Goal: Check status: Check status

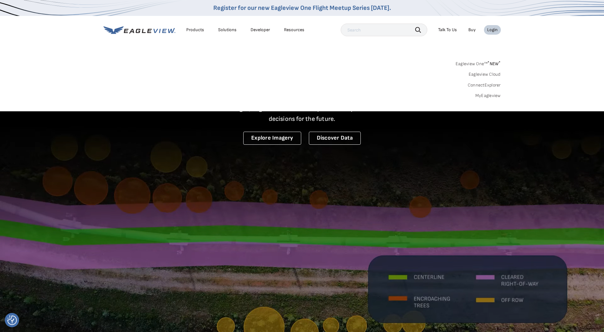
click at [492, 29] on div "Login" at bounding box center [492, 30] width 11 height 6
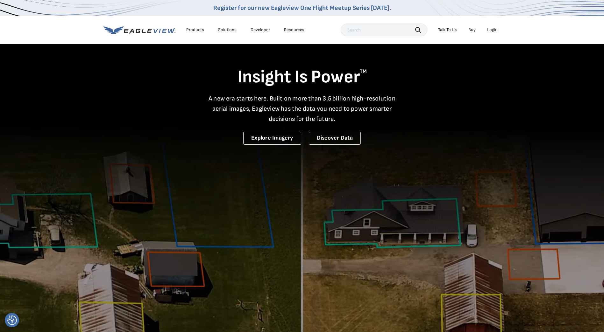
click at [494, 29] on div "Login" at bounding box center [492, 30] width 11 height 6
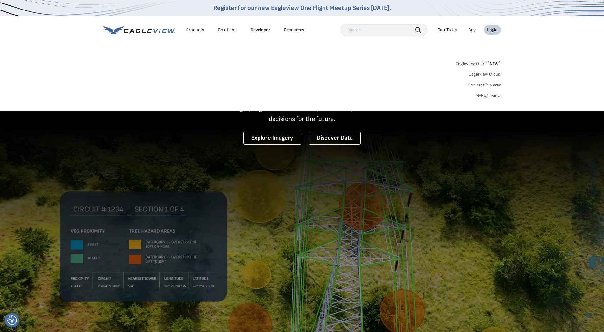
click at [484, 95] on link "MyEagleview" at bounding box center [487, 96] width 25 height 6
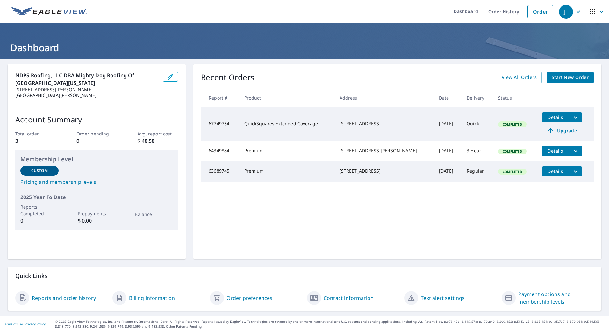
click at [571, 119] on icon "filesDropdownBtn-67749754" at bounding box center [575, 118] width 8 height 8
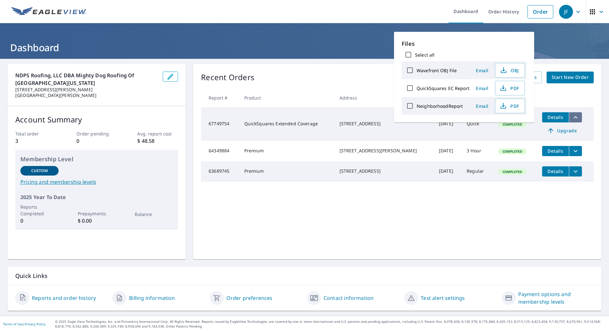
click at [571, 119] on icon "filesDropdownBtn-67749754" at bounding box center [575, 118] width 8 height 8
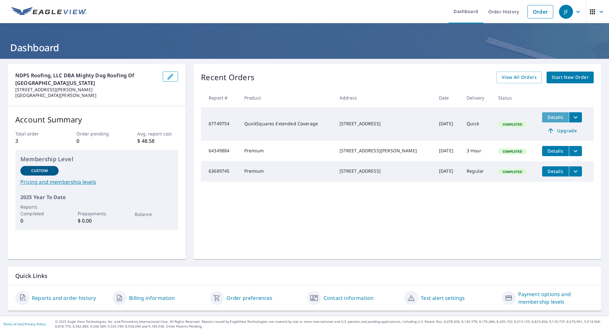
click at [550, 118] on span "Details" at bounding box center [555, 117] width 19 height 6
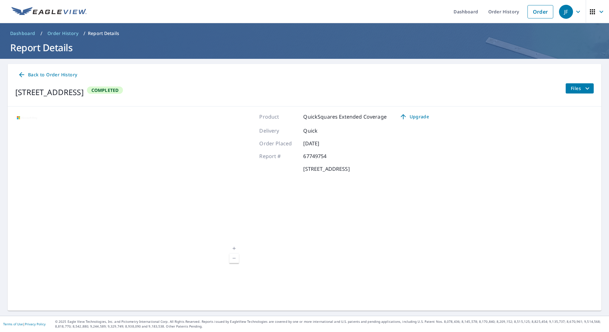
click at [383, 95] on div "504 Rustic Rd Bellvue, CO 80512 Completed Files" at bounding box center [304, 92] width 578 height 18
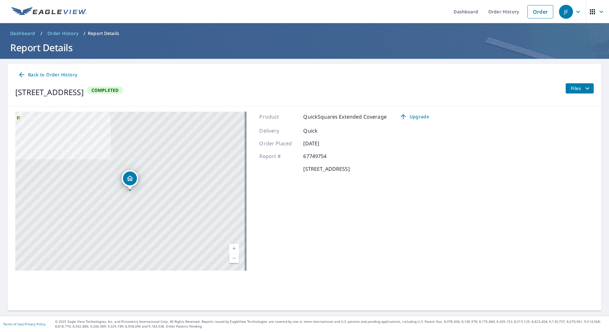
click at [493, 86] on div "504 Rustic Rd Bellvue, CO 80512 Completed Files" at bounding box center [304, 92] width 578 height 18
drag, startPoint x: 504, startPoint y: 89, endPoint x: 566, endPoint y: 91, distance: 62.1
click at [506, 89] on div "504 Rustic Rd Bellvue, CO 80512 Completed Files" at bounding box center [304, 92] width 578 height 18
click at [575, 91] on span "Files" at bounding box center [580, 89] width 20 height 8
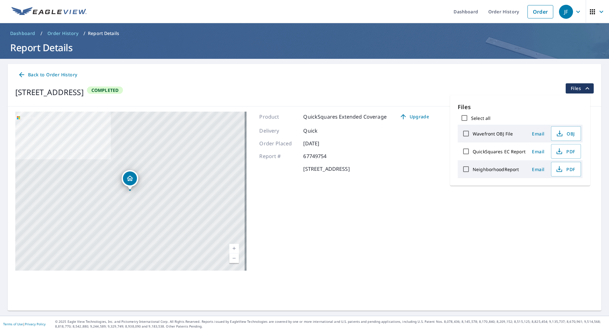
click at [576, 90] on span "Files" at bounding box center [580, 89] width 20 height 8
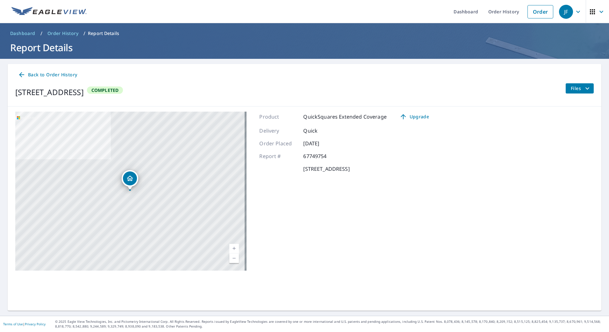
click at [42, 76] on span "Back to Order History" at bounding box center [47, 75] width 59 height 8
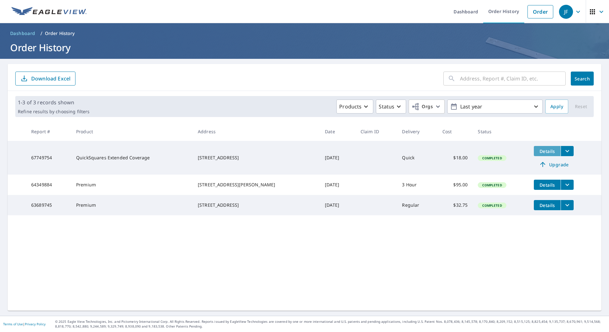
click at [545, 153] on span "Details" at bounding box center [546, 151] width 19 height 6
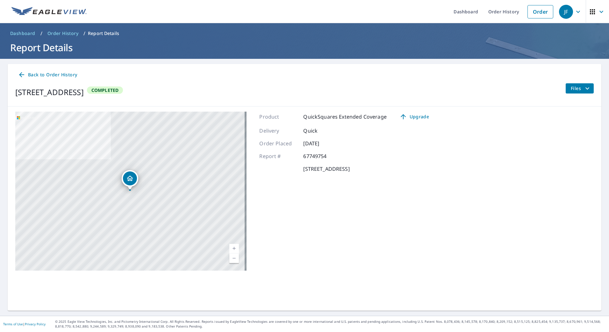
click at [577, 88] on span "Files" at bounding box center [580, 89] width 20 height 8
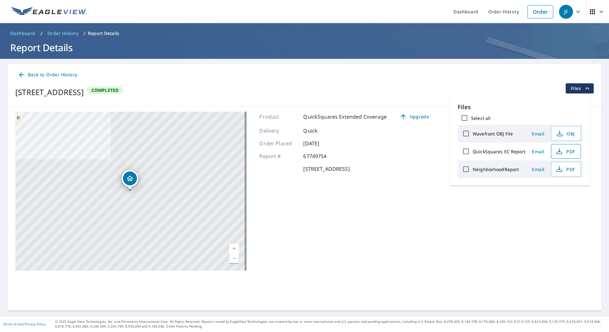
click at [568, 151] on span "PDF" at bounding box center [565, 152] width 20 height 8
